Goal: Information Seeking & Learning: Find specific fact

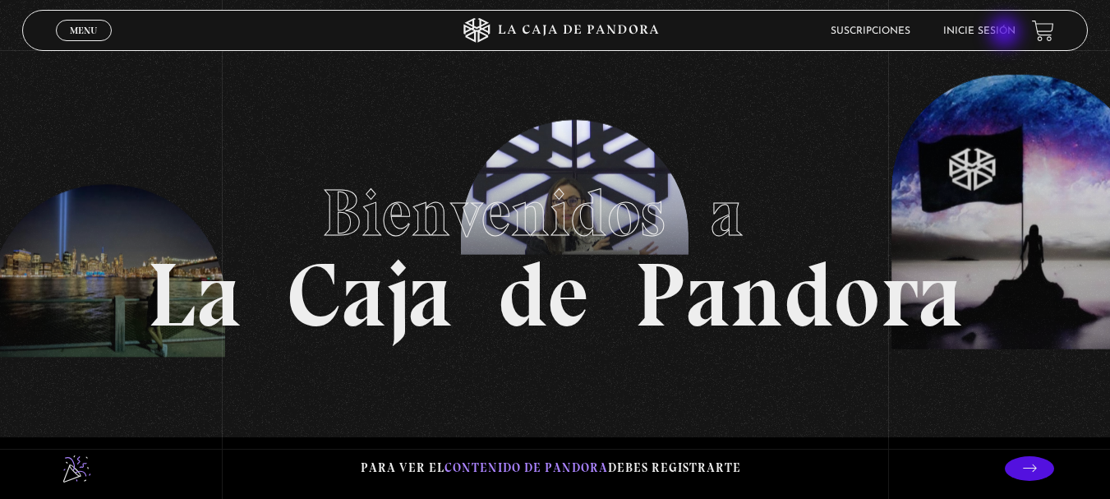
click at [1005, 34] on link "Inicie sesión" at bounding box center [980, 31] width 72 height 10
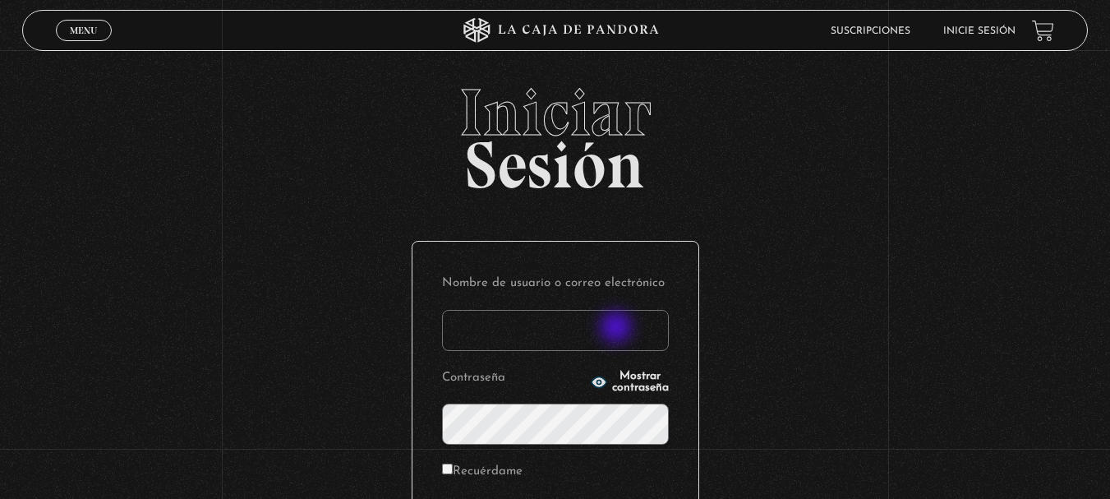
click at [618, 329] on input "Nombre de usuario o correo electrónico" at bounding box center [555, 330] width 227 height 41
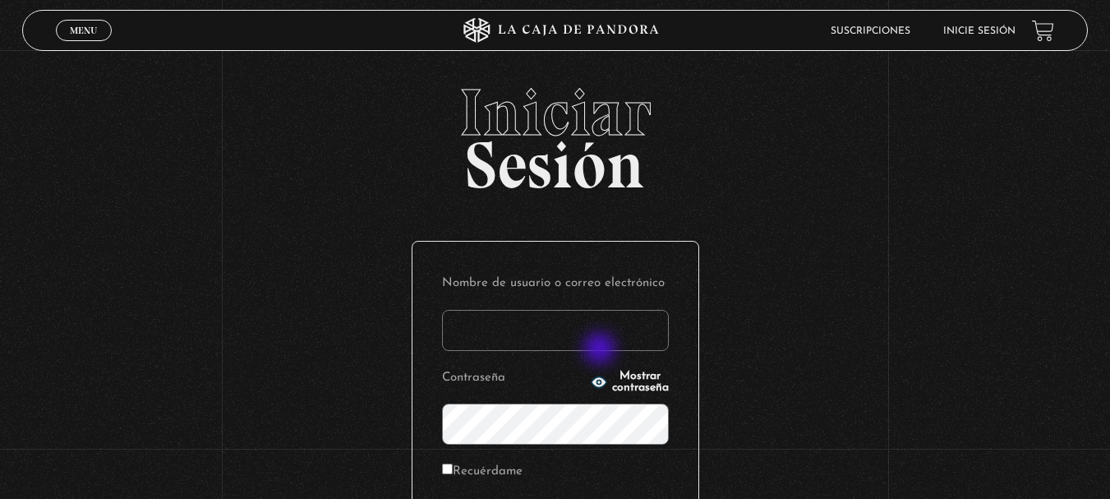
type input "lesliemorac23@gmail.com"
drag, startPoint x: 614, startPoint y: 324, endPoint x: 231, endPoint y: 339, distance: 383.3
click at [232, 339] on div "Iniciar Sesión Nombre de usuario o correo electrónico lesliemorac23@gmail.com C…" at bounding box center [555, 395] width 1110 height 630
click at [588, 333] on input "Nombre de usuario o correo electrónico" at bounding box center [555, 330] width 227 height 41
type input "josue.chigua17@gmail.com"
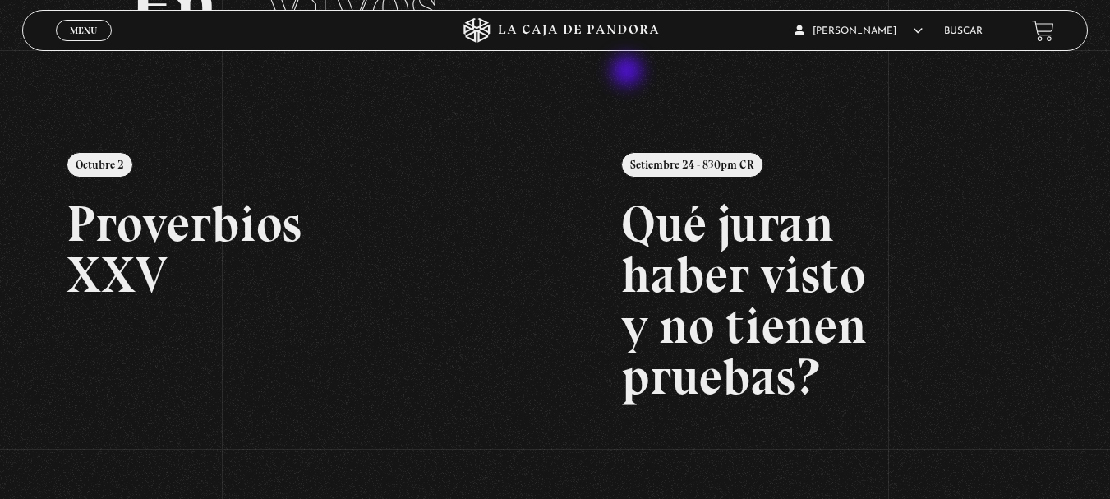
scroll to position [164, 0]
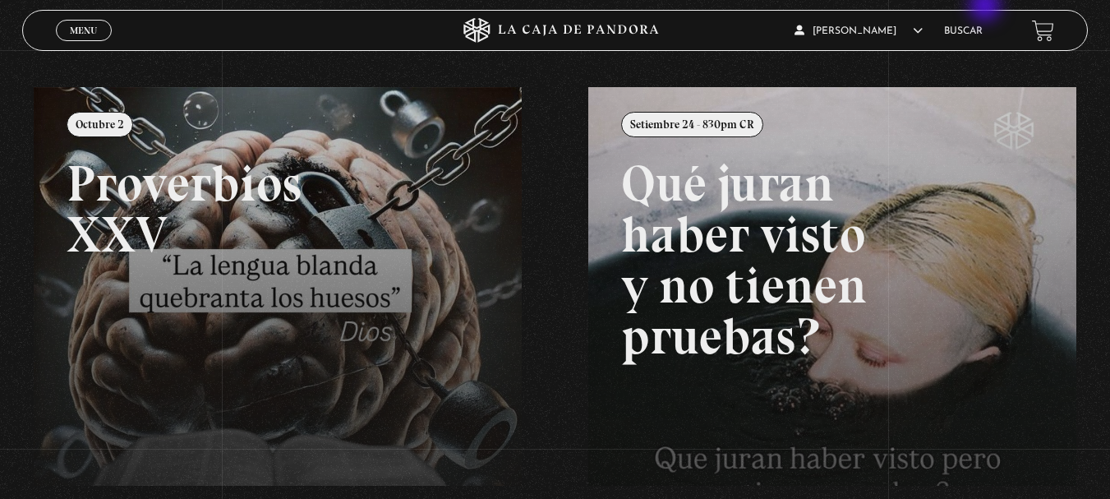
click at [987, 12] on div "[PERSON_NAME] En vivos Pandora Centinelas Mi cuenta Salir [GEOGRAPHIC_DATA]" at bounding box center [888, 31] width 333 height 39
click at [983, 21] on li "Buscar" at bounding box center [963, 30] width 39 height 25
click at [981, 31] on link "Buscar" at bounding box center [963, 31] width 39 height 10
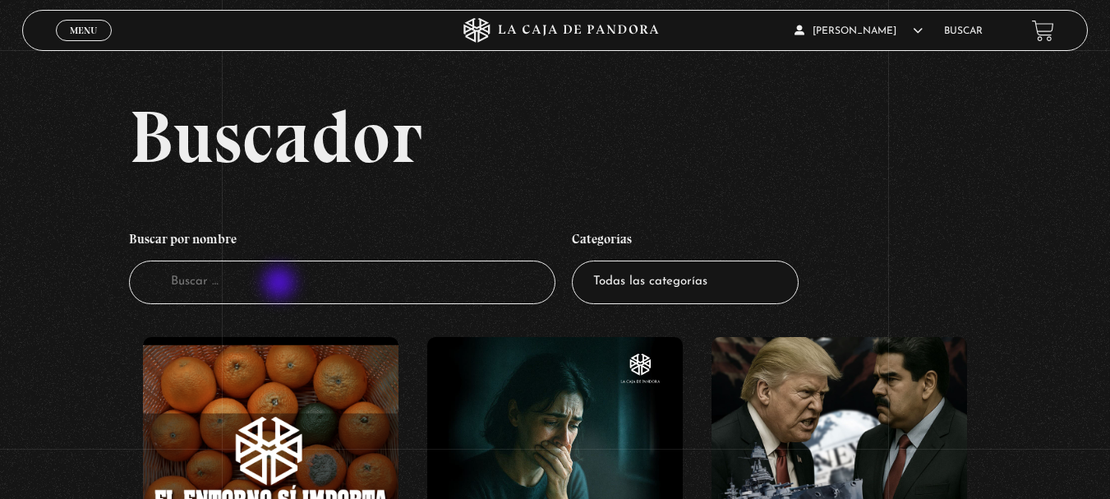
click at [281, 284] on input "Buscador" at bounding box center [342, 283] width 427 height 44
type input "green"
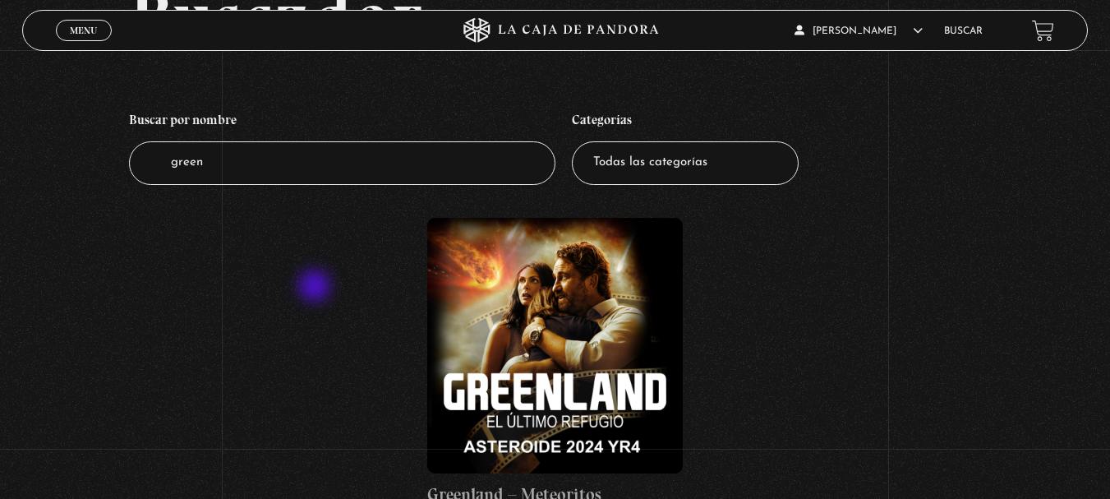
scroll to position [164, 0]
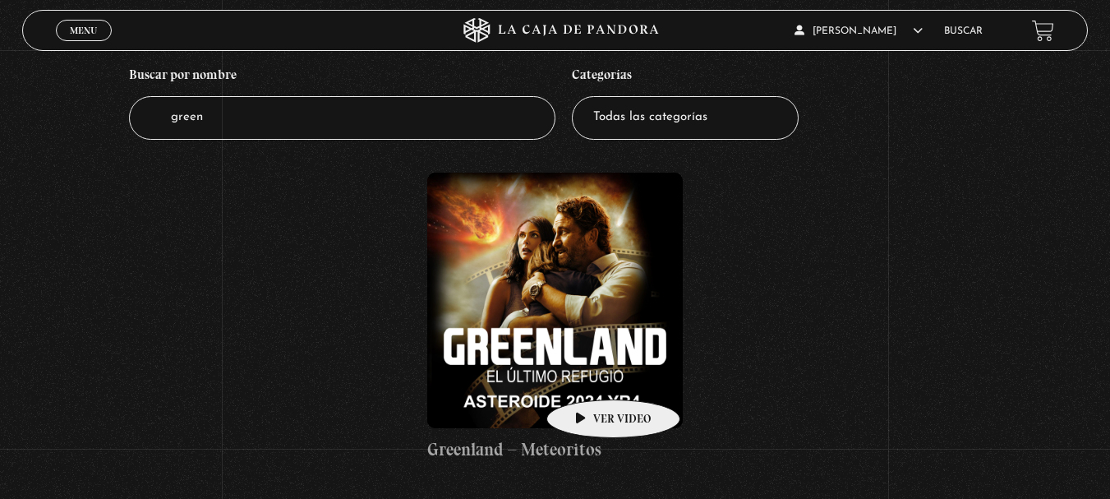
click at [581, 371] on figure at bounding box center [555, 301] width 256 height 256
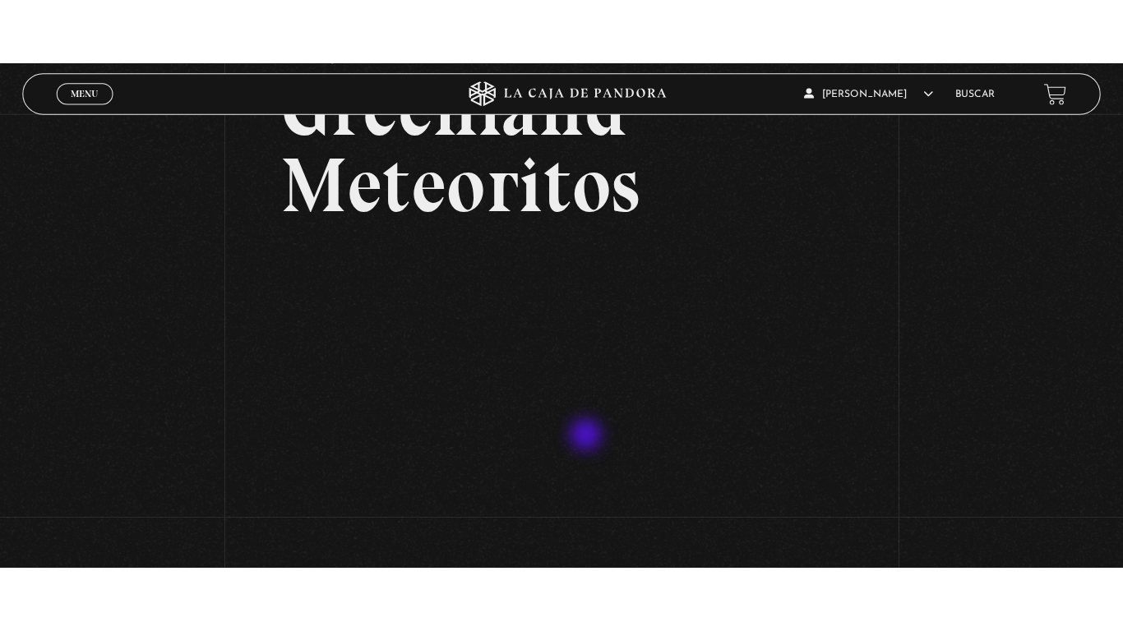
scroll to position [164, 0]
